Goal: Communication & Community: Answer question/provide support

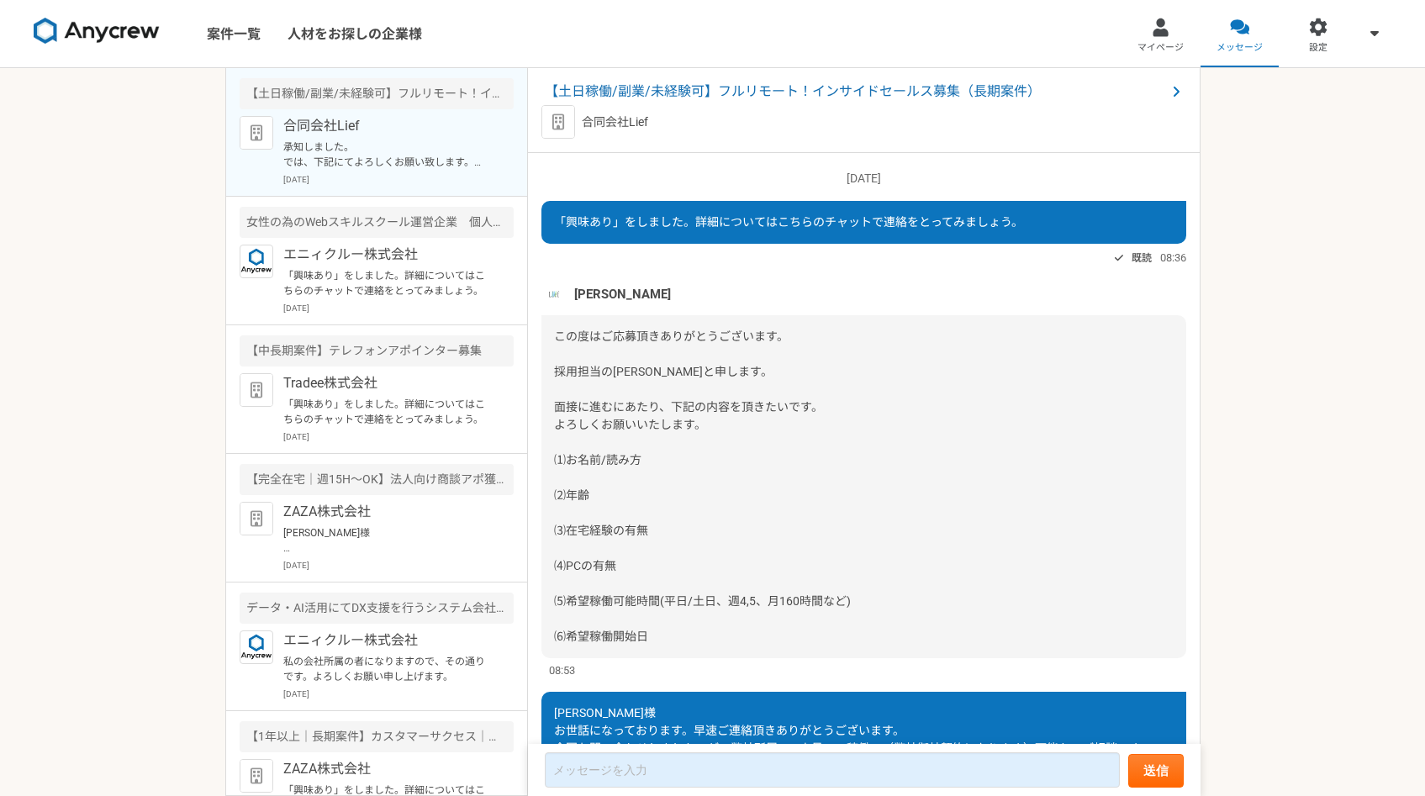
scroll to position [736, 0]
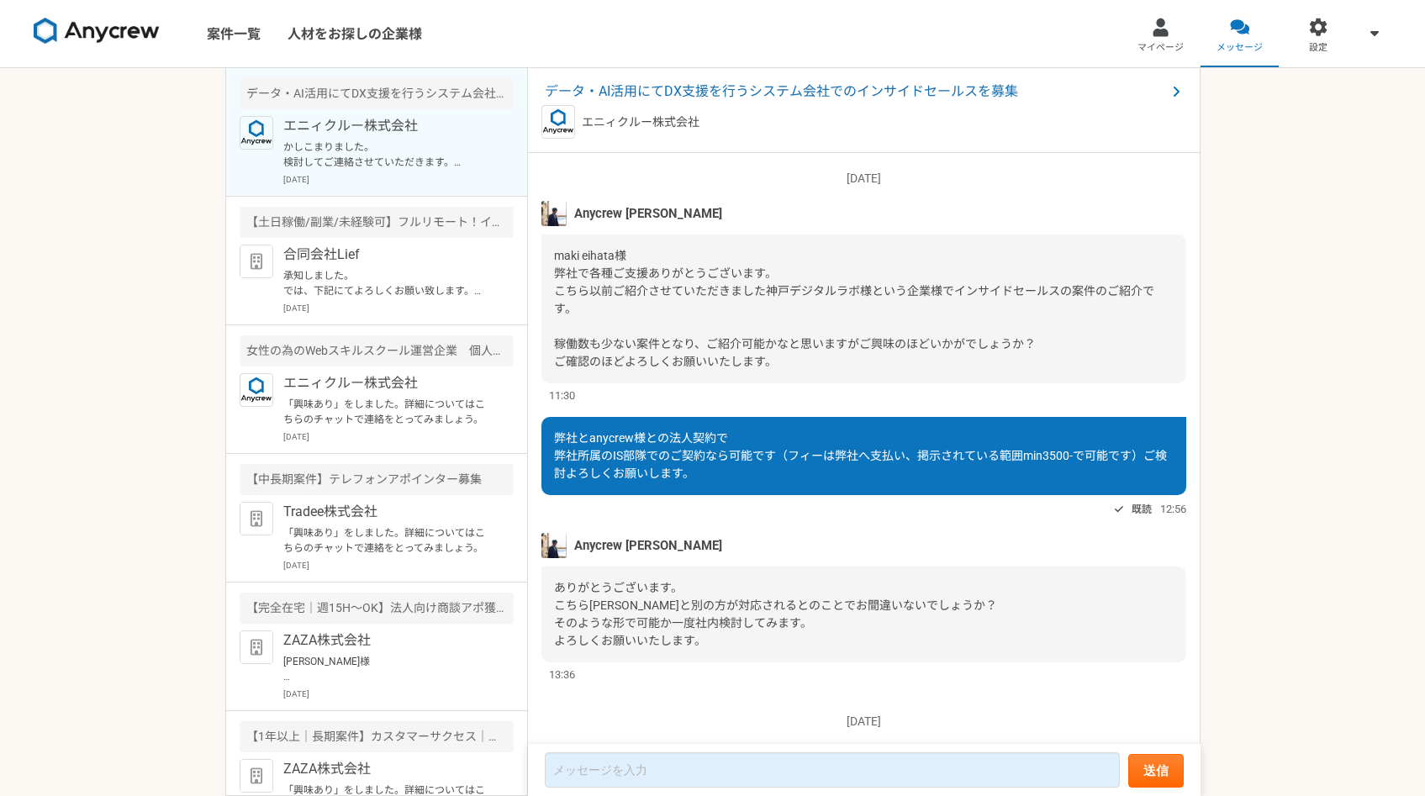
scroll to position [309, 0]
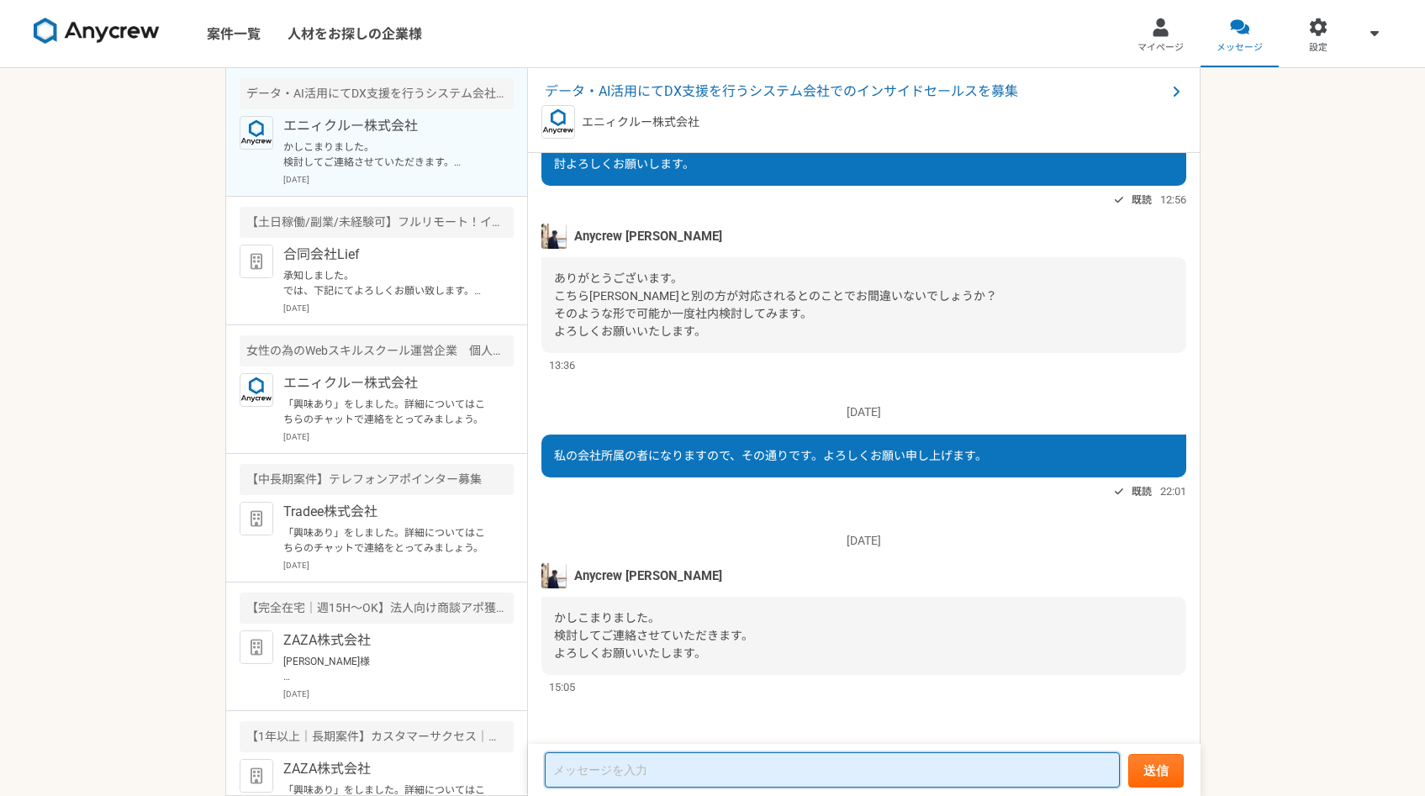
click at [617, 769] on textarea at bounding box center [832, 770] width 575 height 35
